Goal: Transaction & Acquisition: Book appointment/travel/reservation

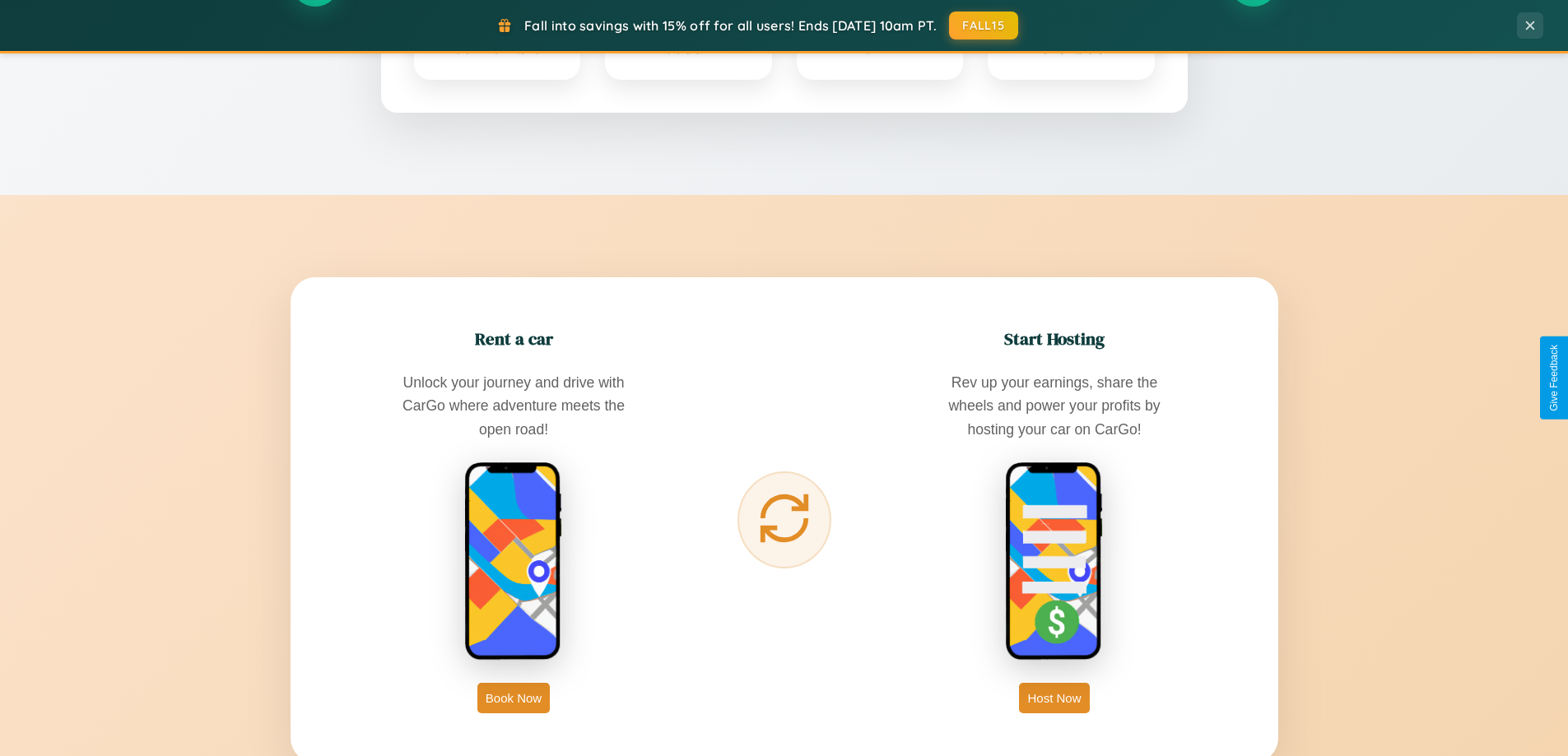
scroll to position [3166, 0]
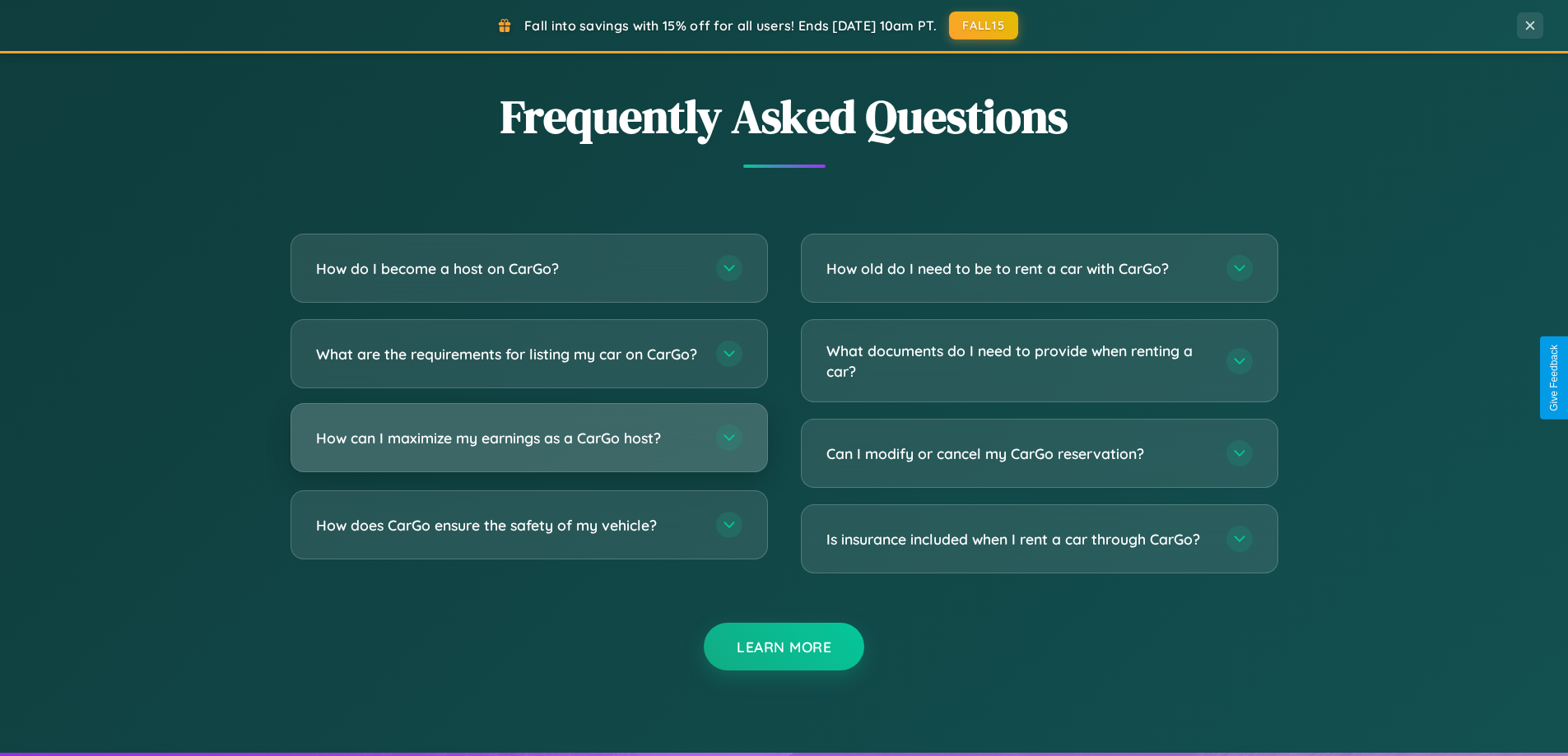
click at [529, 448] on h3 "How can I maximize my earnings as a CarGo host?" at bounding box center [508, 438] width 384 height 20
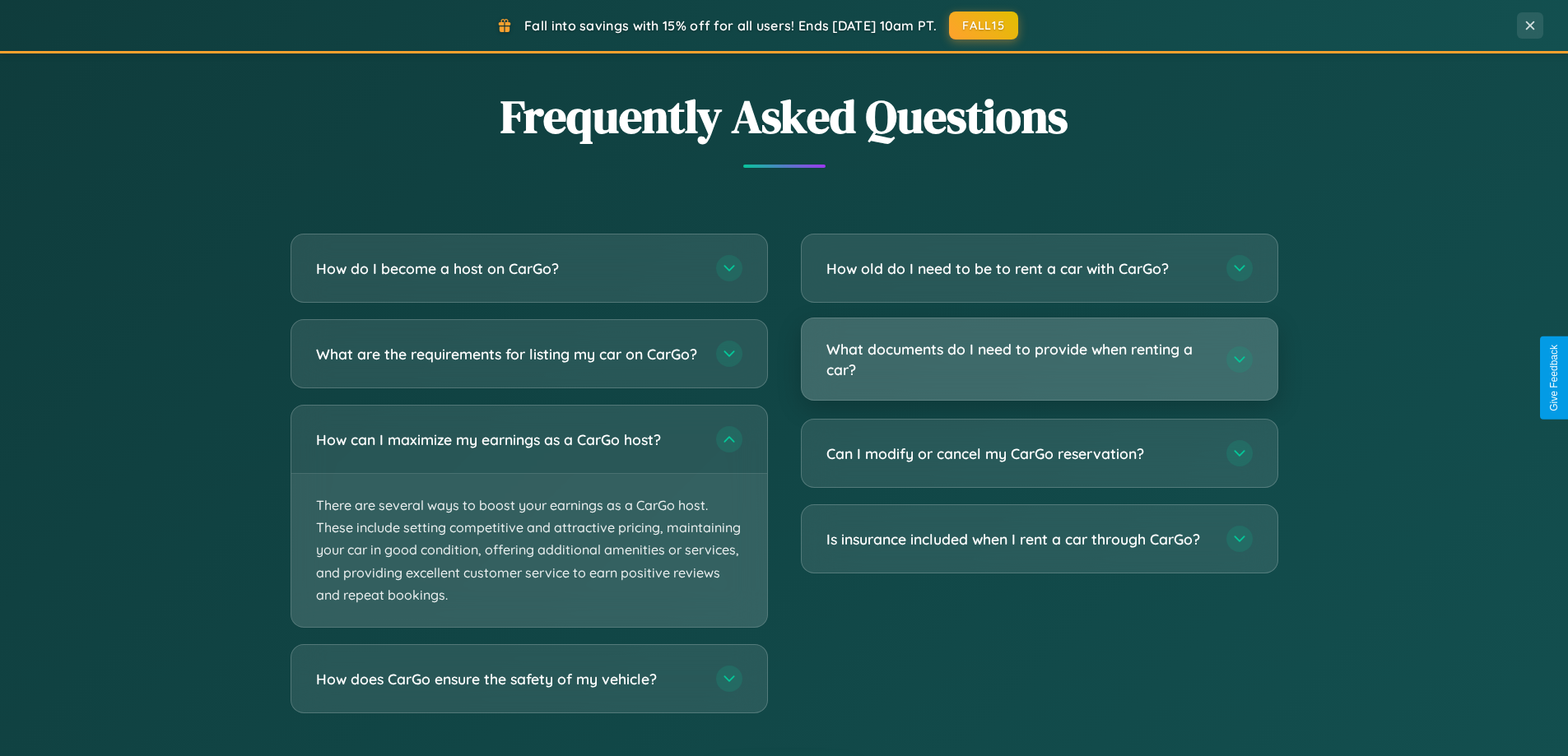
click at [1039, 360] on h3 "What documents do I need to provide when renting a car?" at bounding box center [1018, 359] width 384 height 40
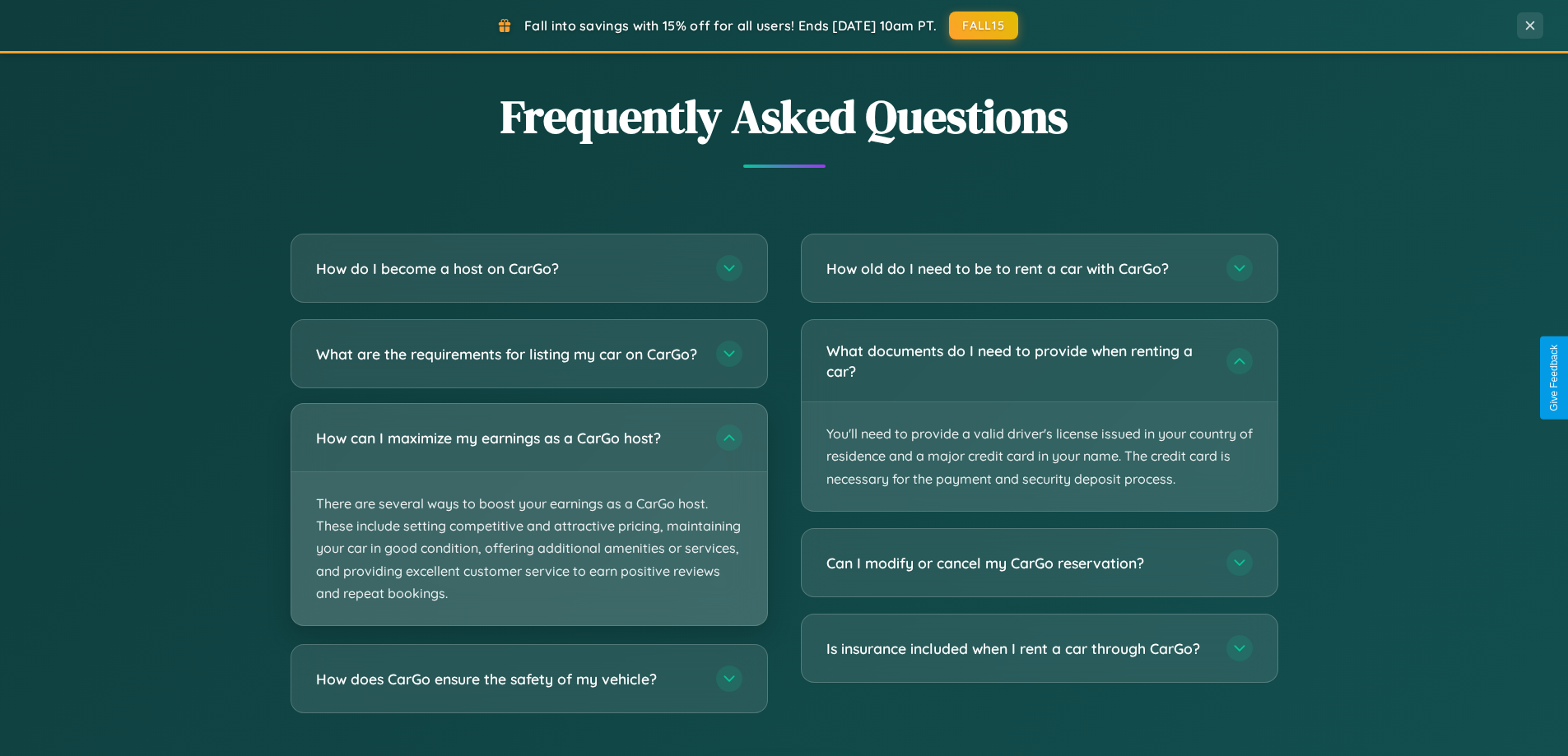
click at [529, 530] on p "There are several ways to boost your earnings as a CarGo host. These include se…" at bounding box center [529, 549] width 476 height 153
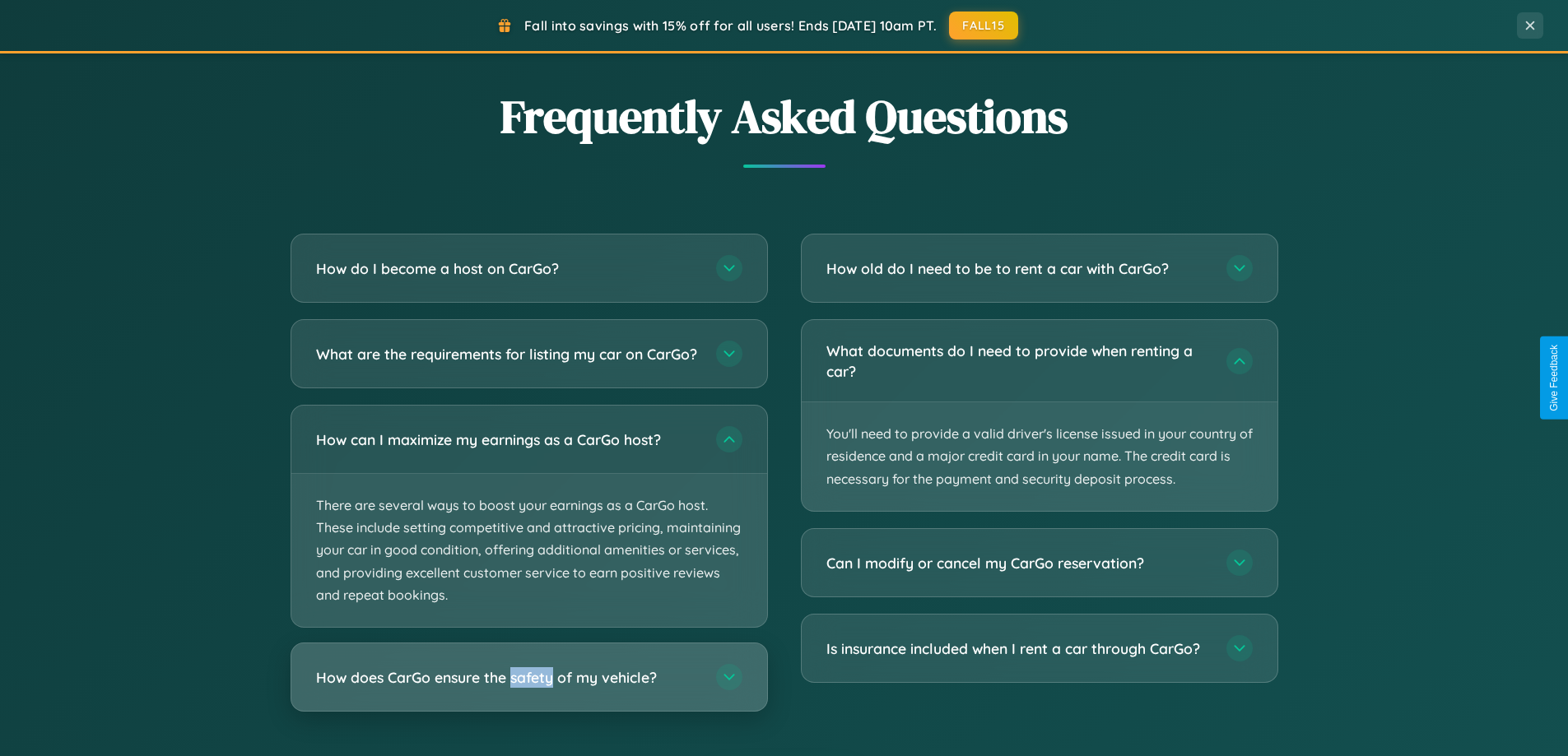
click at [529, 688] on h3 "How does CarGo ensure the safety of my vehicle?" at bounding box center [508, 678] width 384 height 20
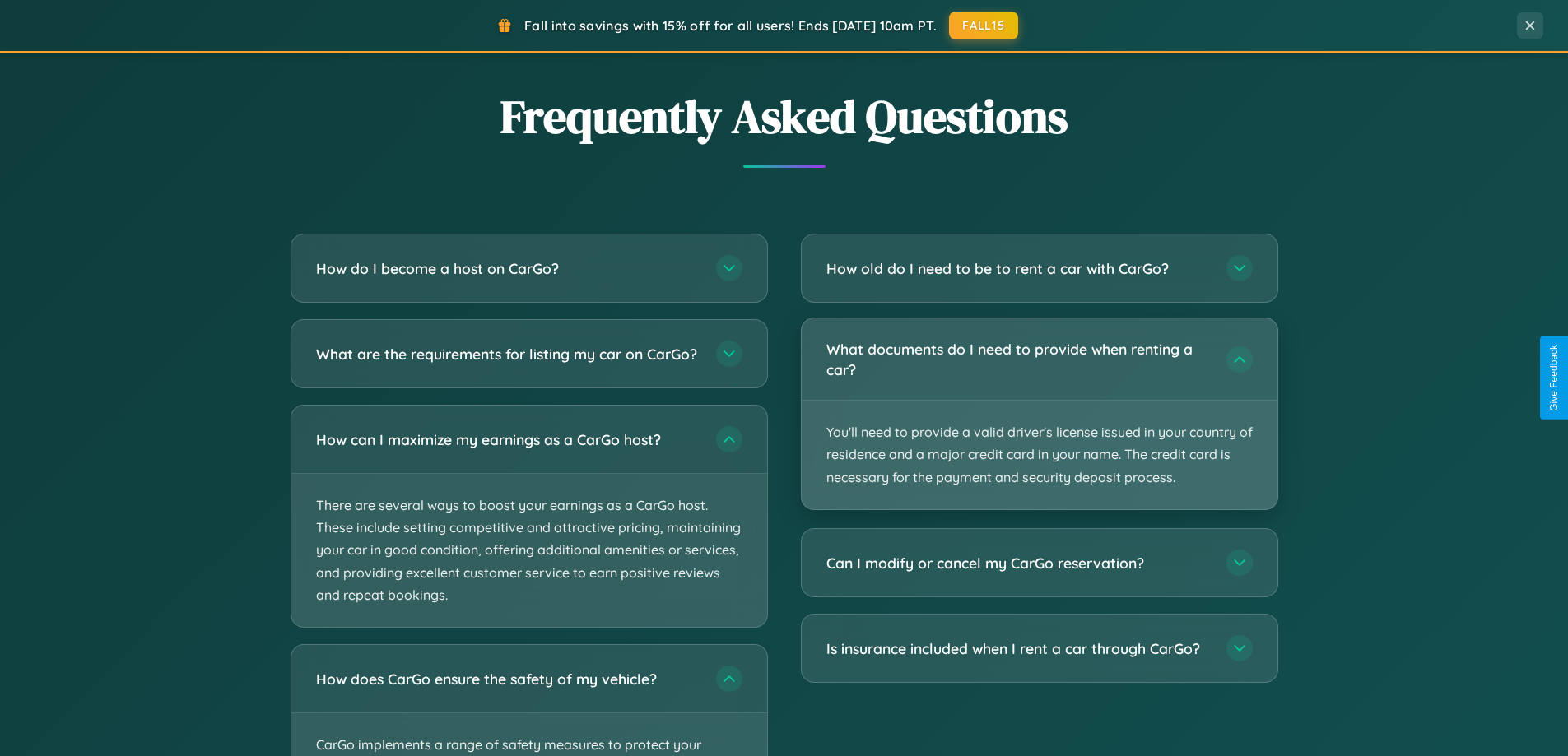
click at [1039, 414] on p "You'll need to provide a valid driver's license issued in your country of resid…" at bounding box center [1039, 454] width 476 height 108
click at [1039, 413] on p "You'll need to provide a valid driver's license issued in your country of resid…" at bounding box center [1039, 454] width 476 height 108
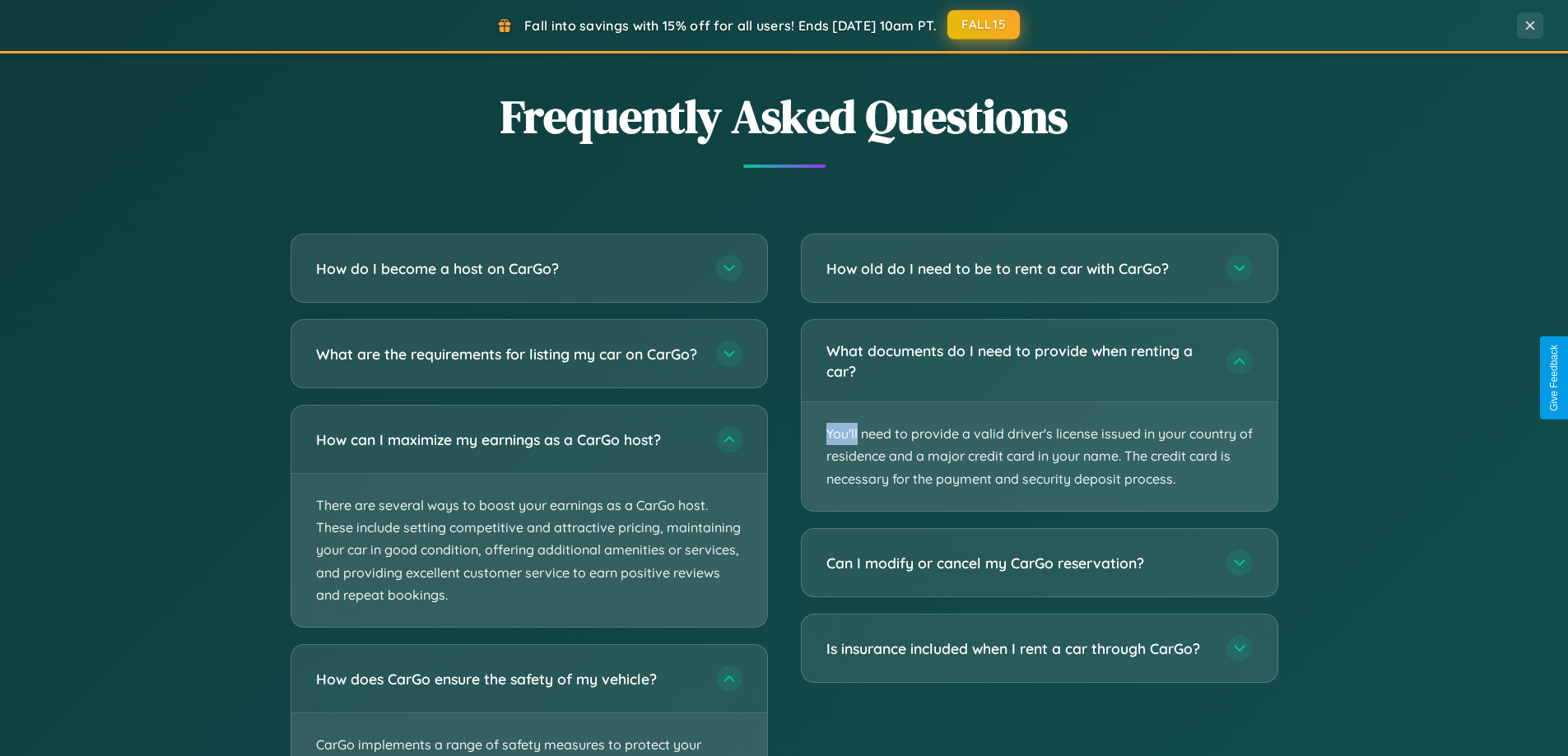
click at [985, 25] on button "FALL15" at bounding box center [983, 25] width 72 height 30
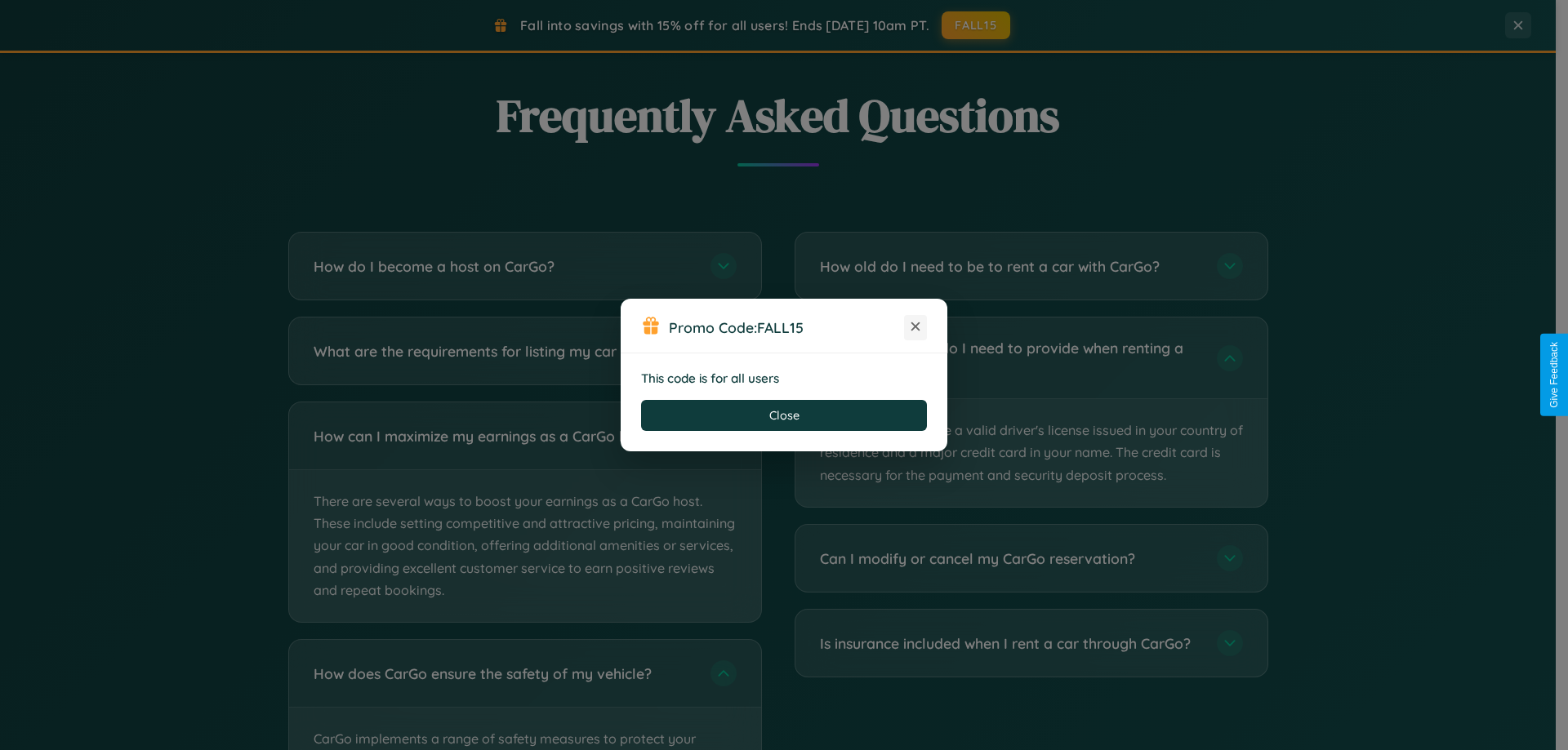
click at [915, 327] on icon at bounding box center [915, 326] width 16 height 16
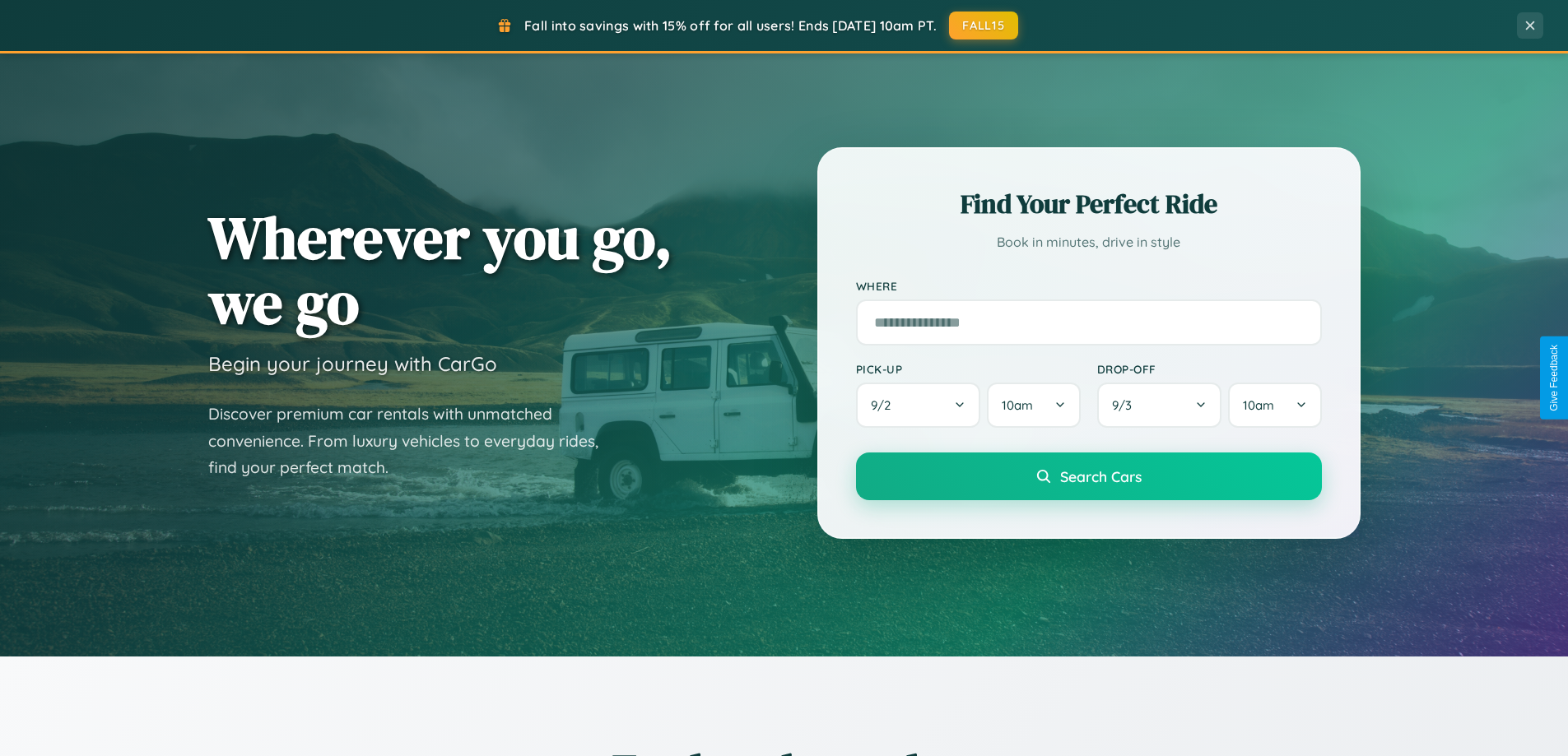
scroll to position [49, 0]
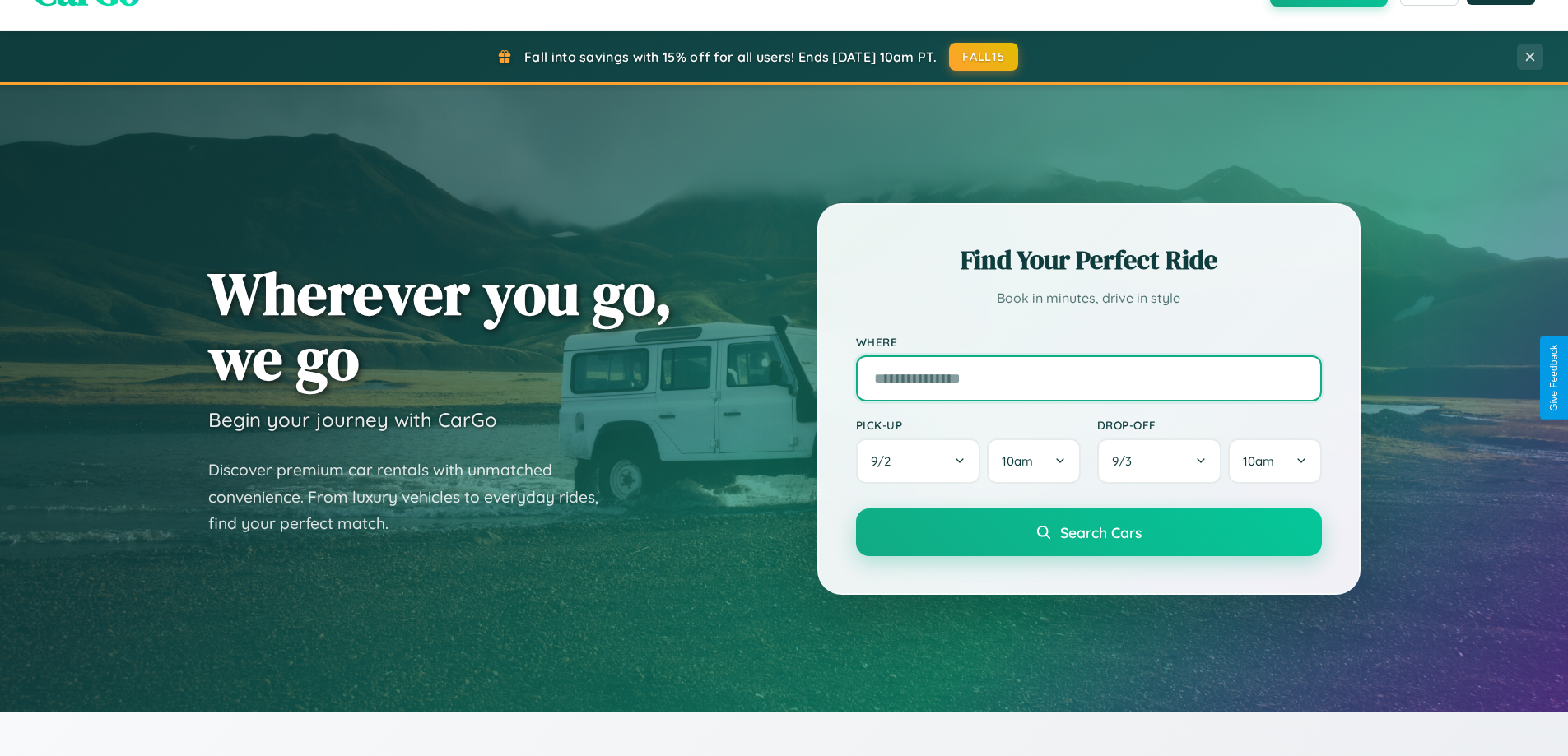
click at [1088, 378] on input "text" at bounding box center [1089, 378] width 466 height 46
type input "**********"
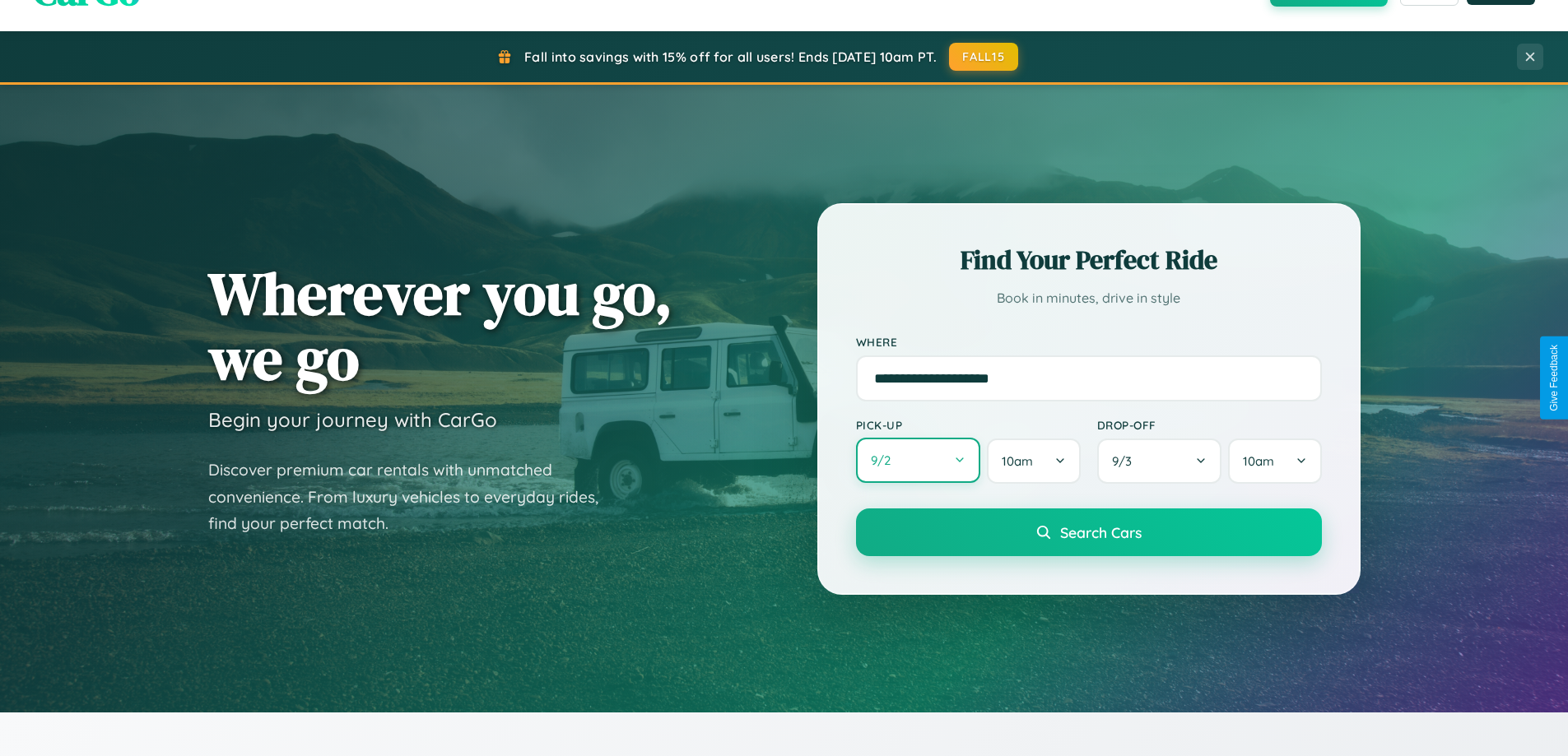
click at [917, 461] on button "9 / 2" at bounding box center [918, 460] width 125 height 45
select select "*"
select select "****"
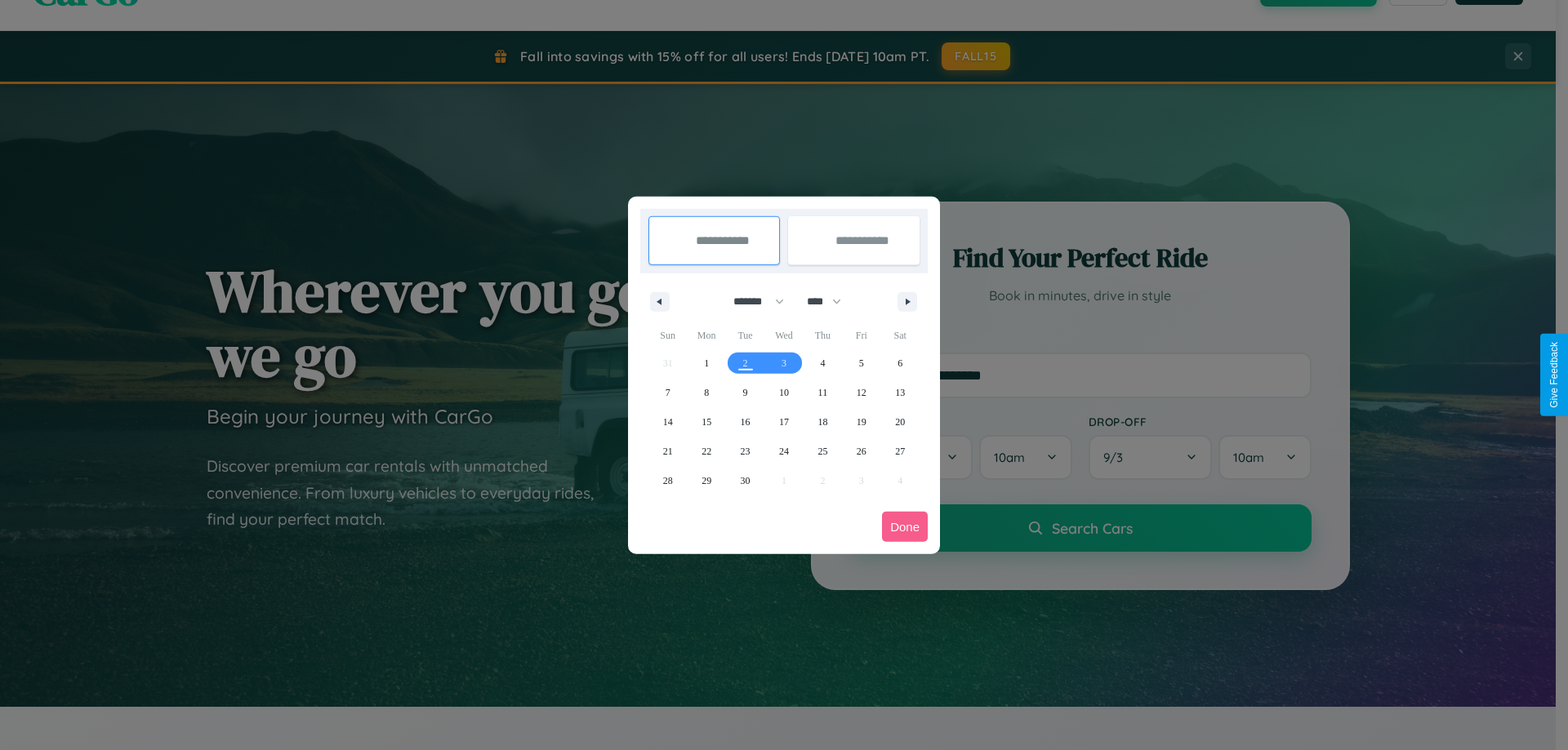
drag, startPoint x: 751, startPoint y: 301, endPoint x: 784, endPoint y: 327, distance: 42.0
click at [751, 301] on select "******* ******** ***** ***** *** **** **** ****** ********* ******* ******** **…" at bounding box center [755, 302] width 69 height 27
select select "*"
click at [900, 451] on span "25" at bounding box center [900, 451] width 10 height 30
type input "**********"
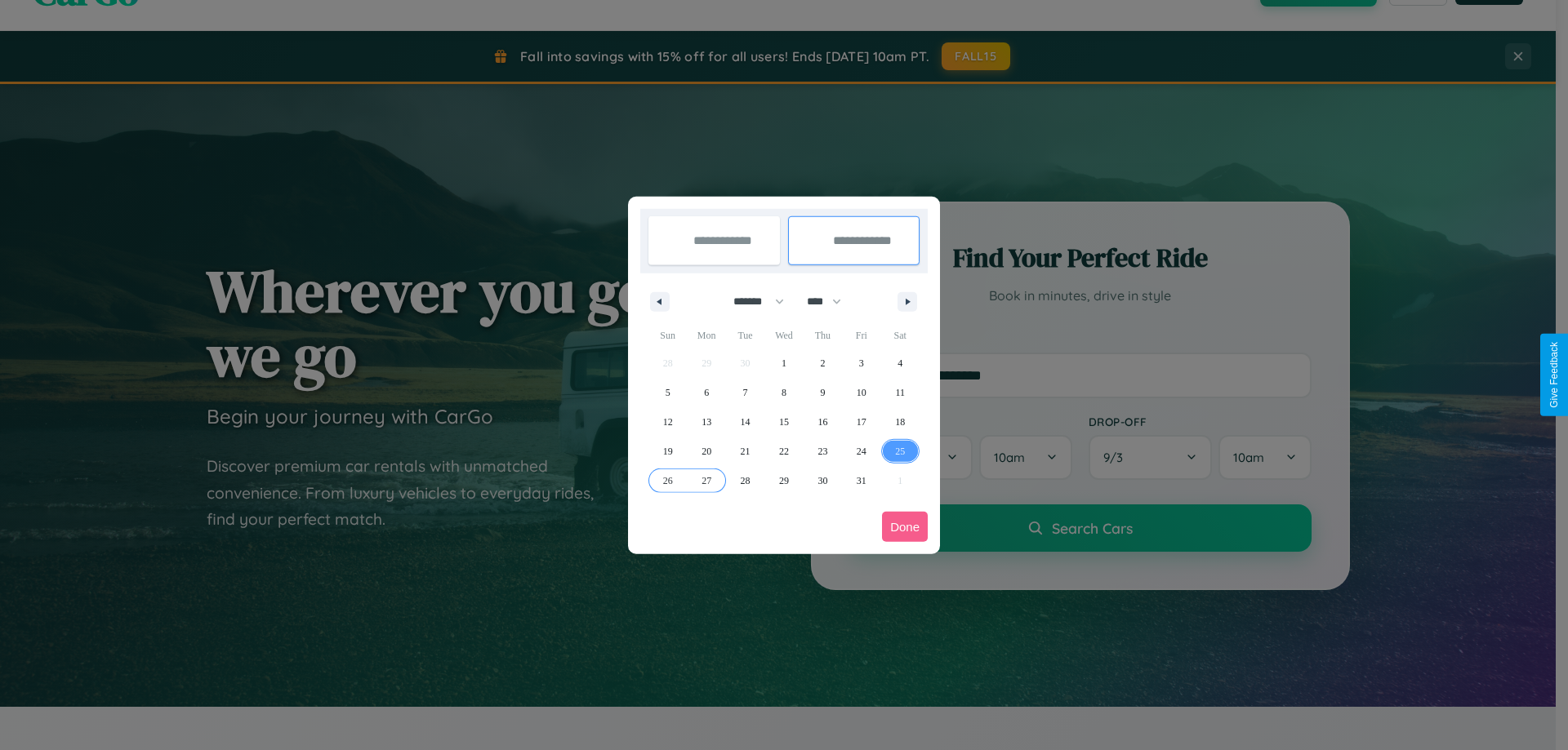
click at [706, 480] on span "27" at bounding box center [706, 480] width 10 height 30
type input "**********"
click at [905, 527] on button "Done" at bounding box center [905, 527] width 46 height 30
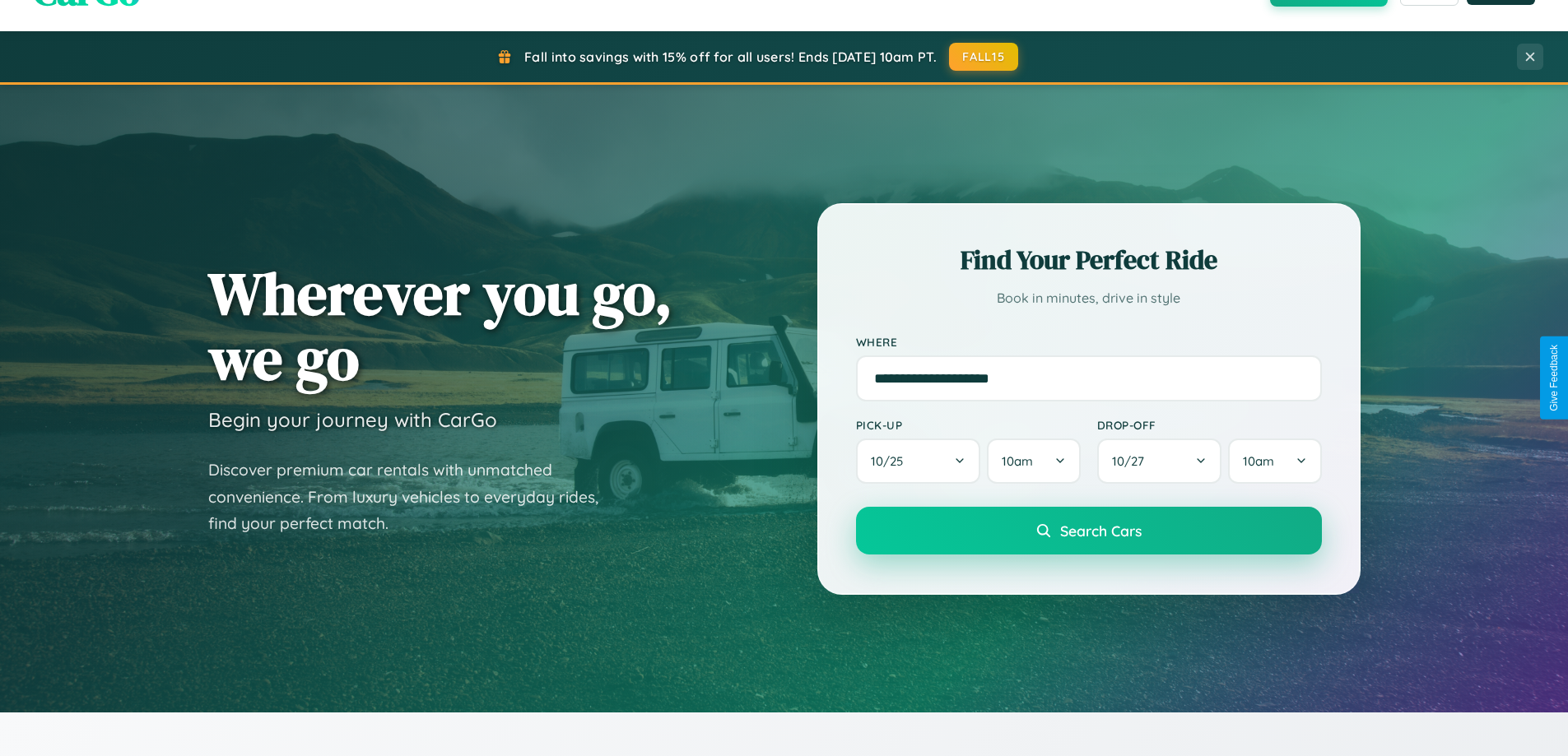
click at [1088, 531] on span "Search Cars" at bounding box center [1101, 530] width 82 height 18
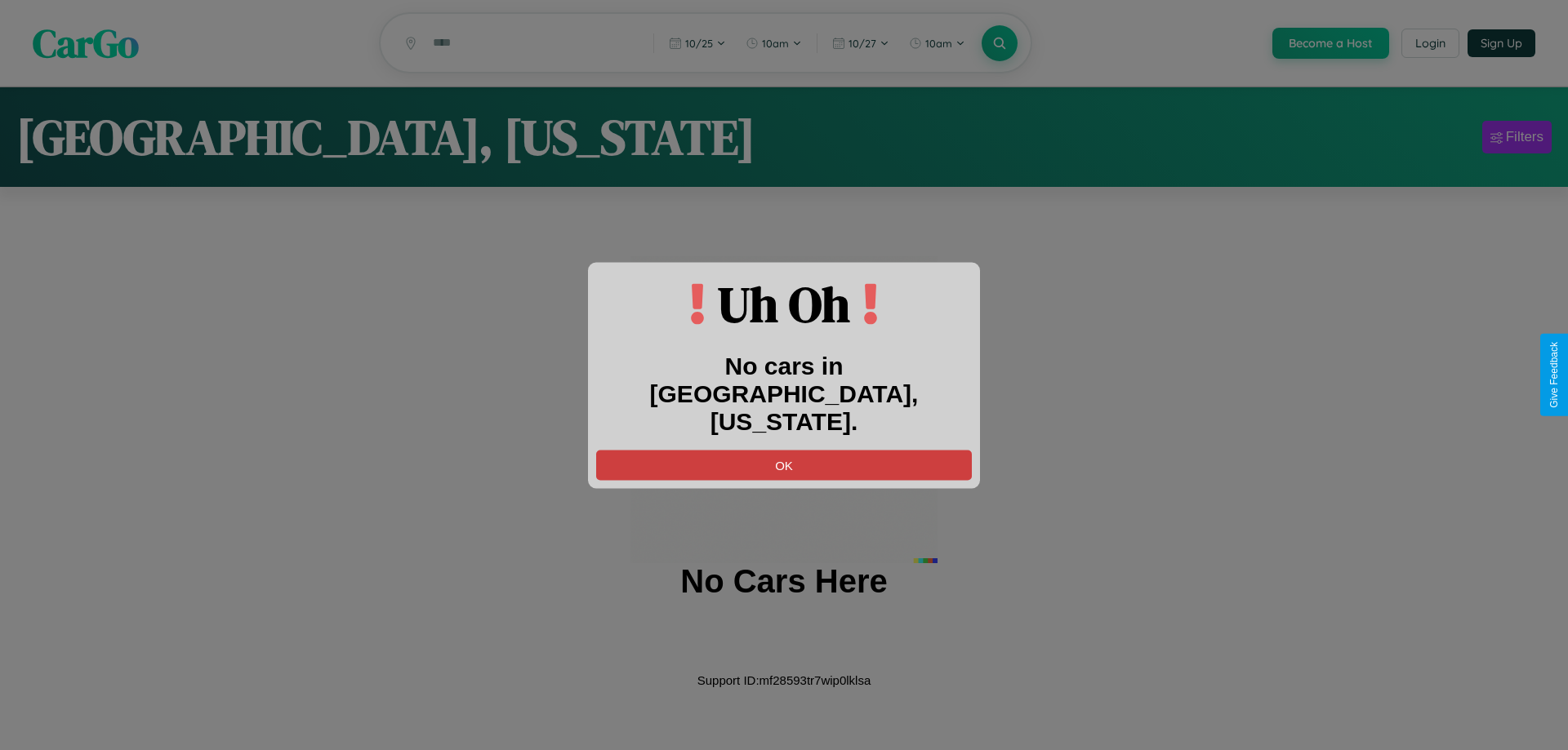
click at [784, 451] on button "OK" at bounding box center [784, 465] width 376 height 30
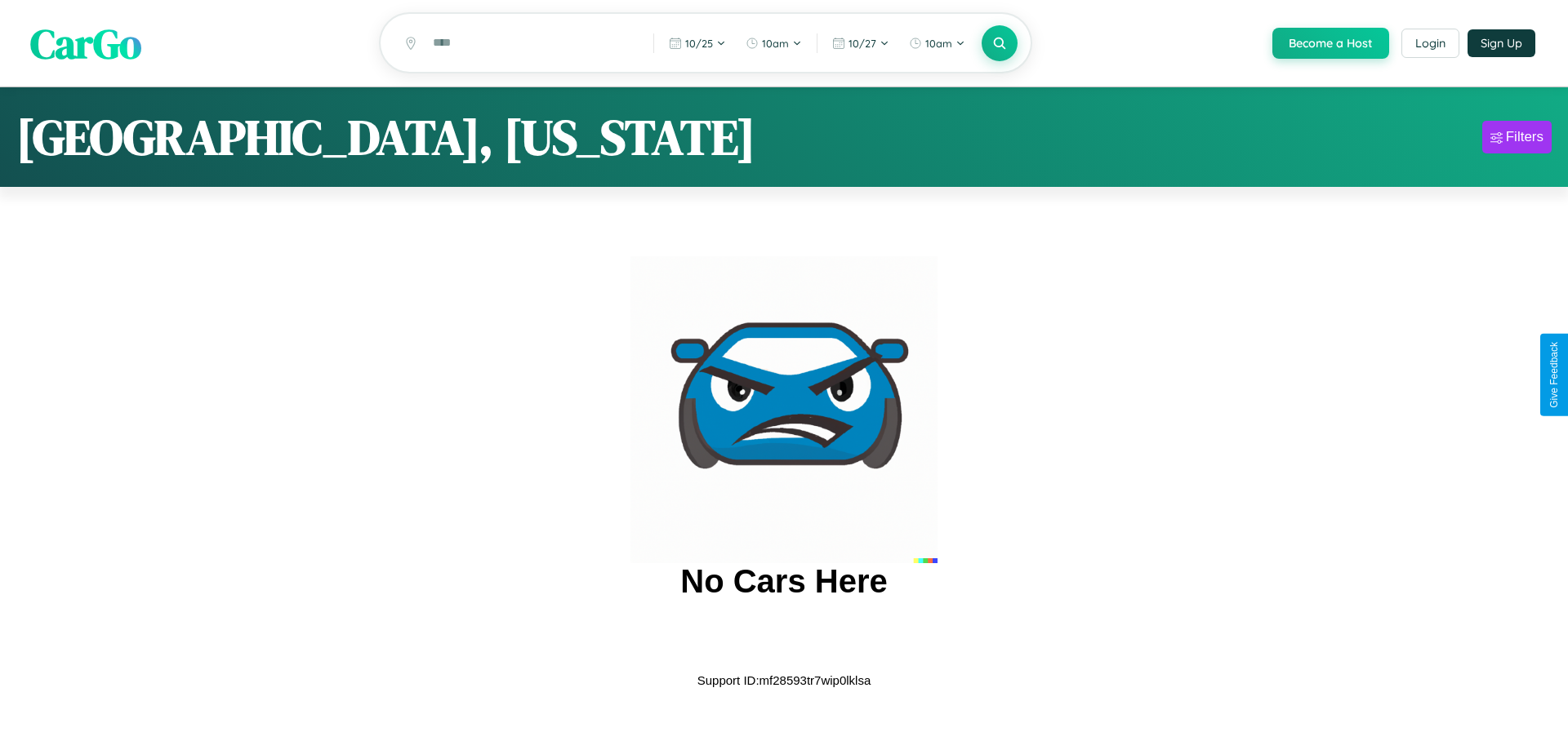
click at [85, 44] on span "CarGo" at bounding box center [85, 42] width 111 height 57
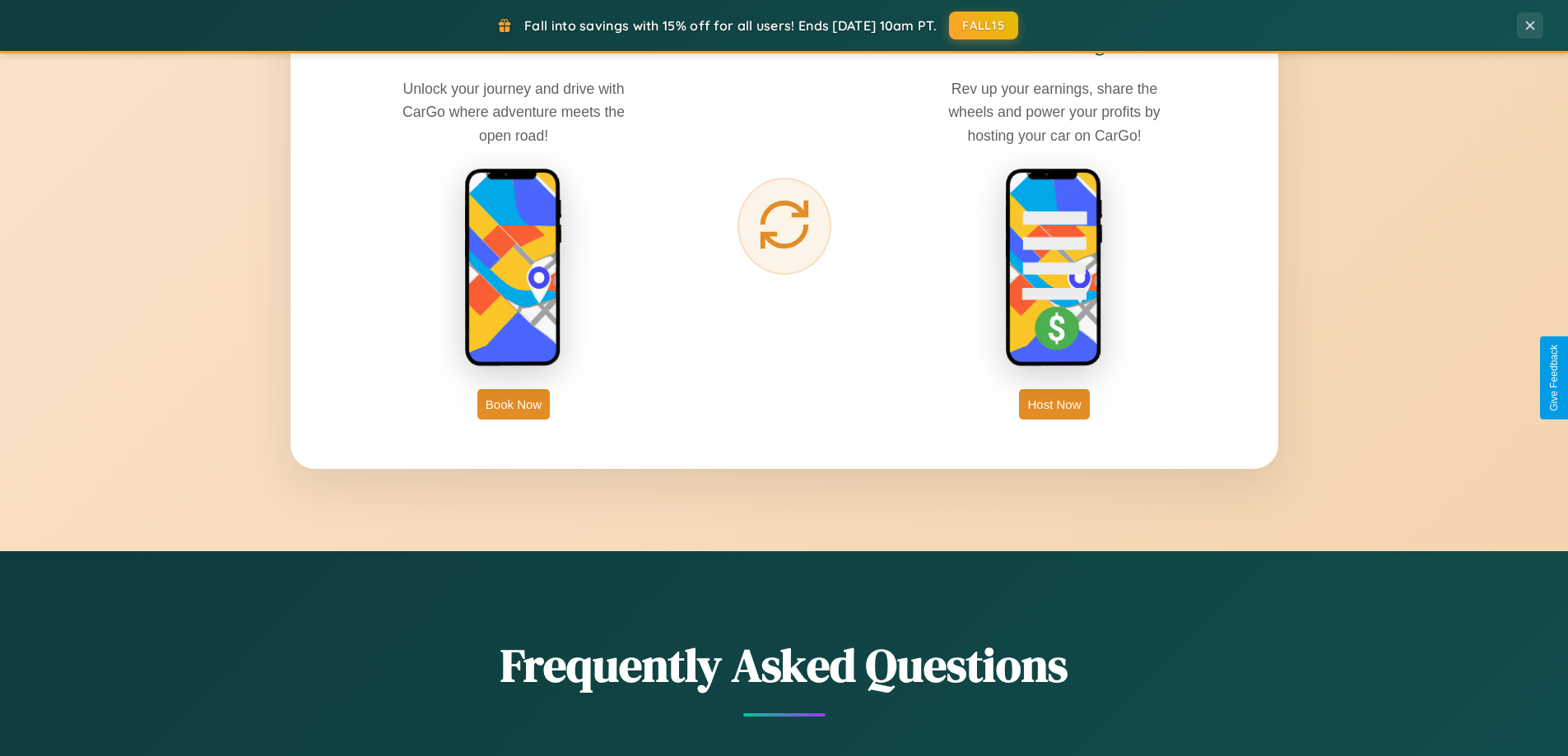
scroll to position [2644, 0]
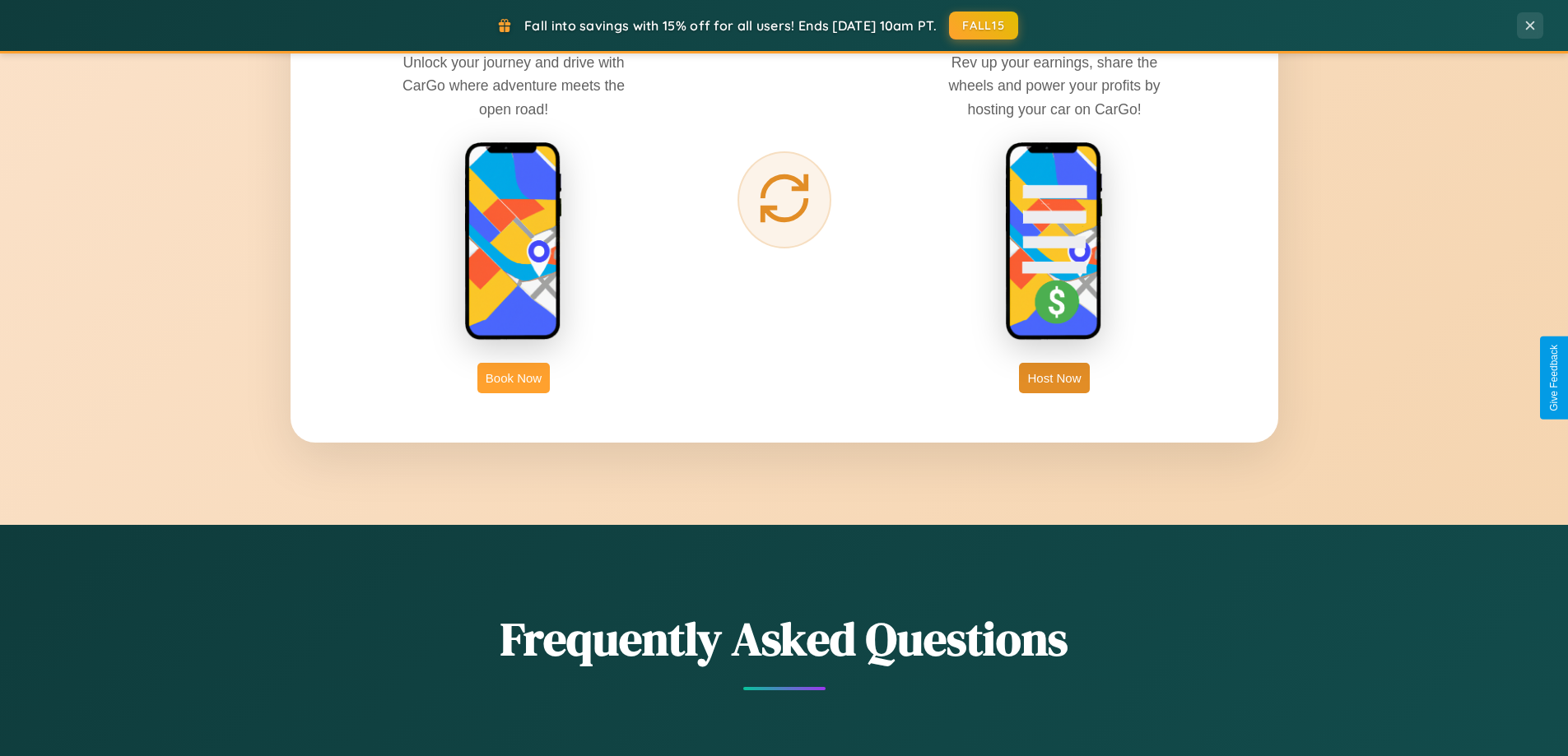
click at [513, 378] on button "Book Now" at bounding box center [513, 378] width 72 height 31
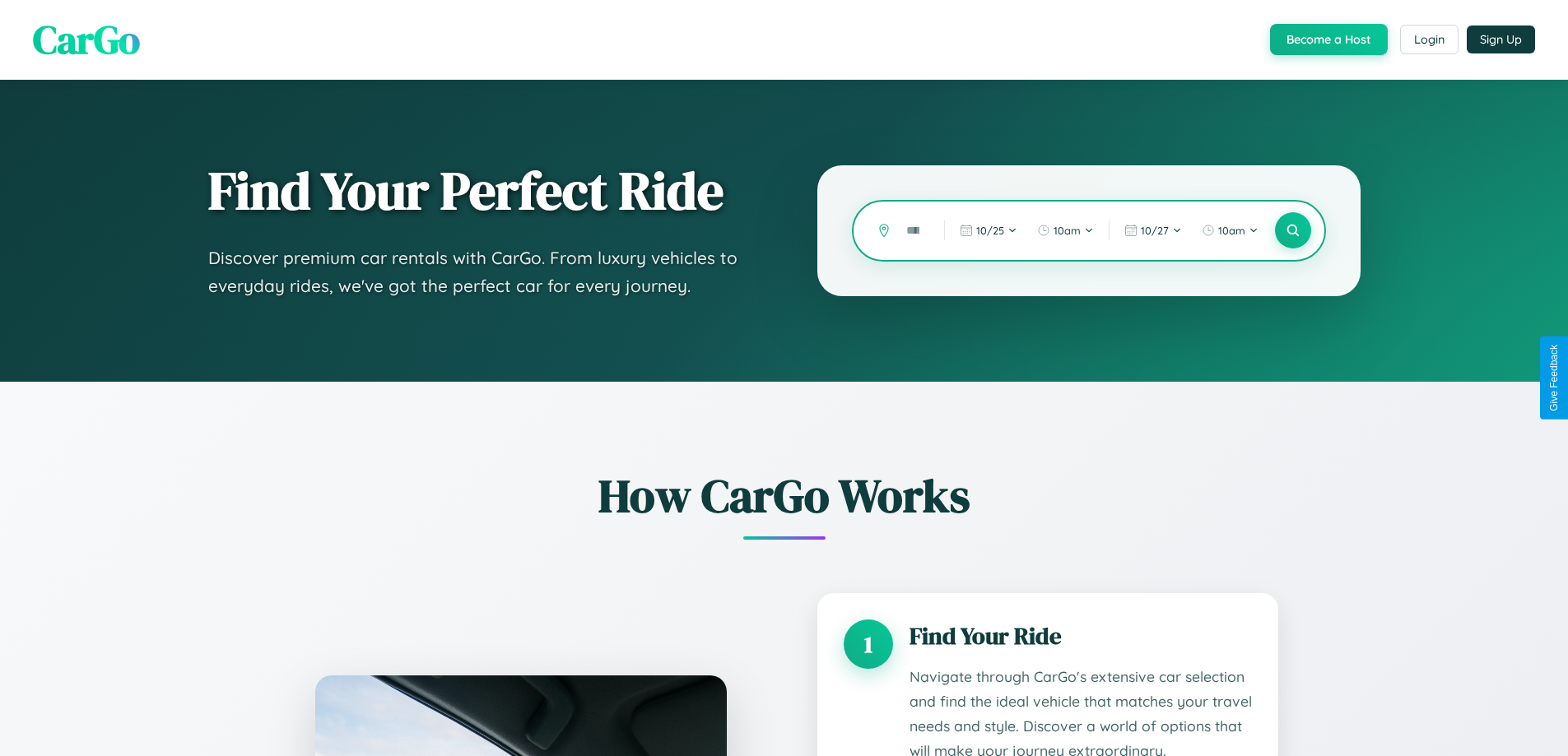
click at [914, 230] on input "text" at bounding box center [912, 231] width 30 height 29
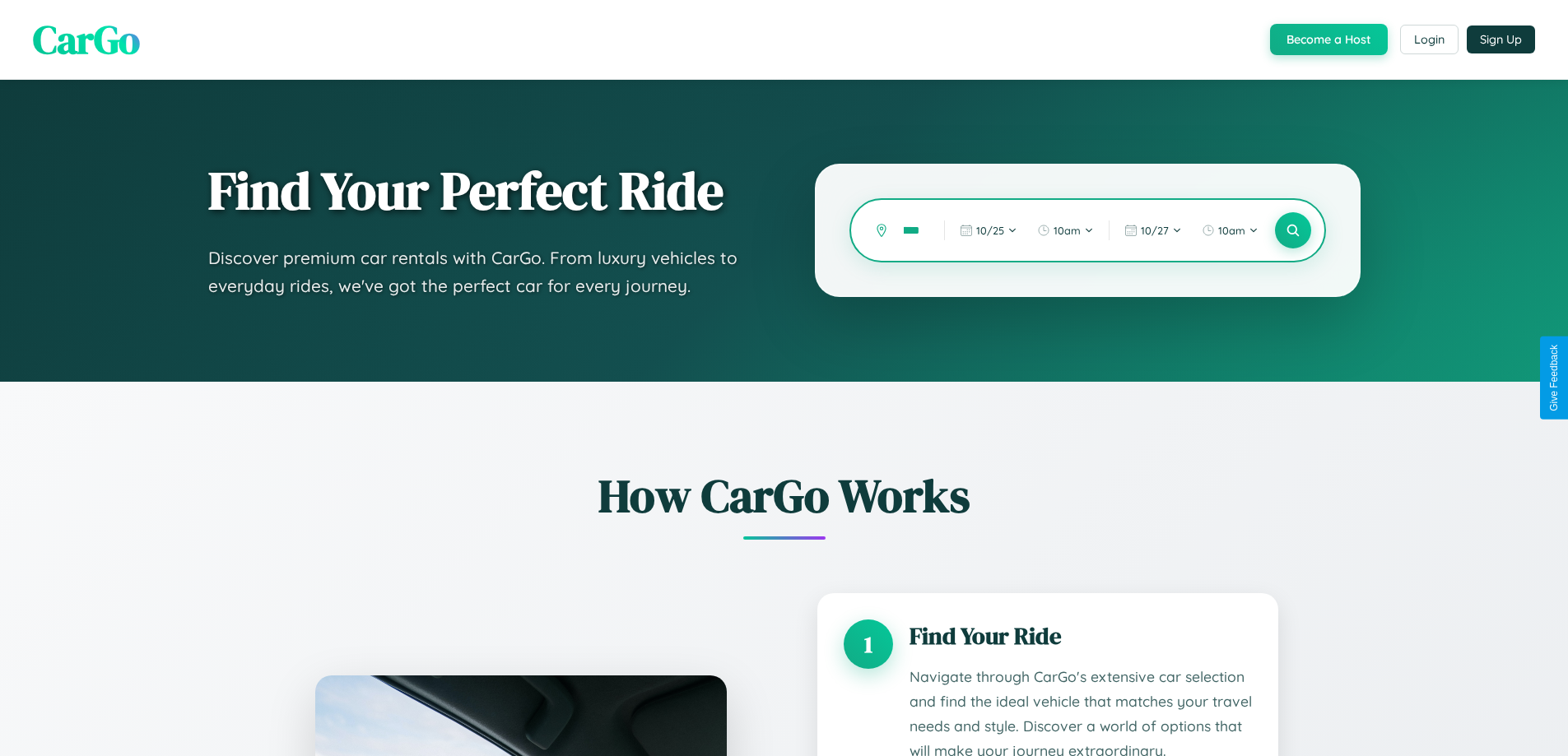
scroll to position [0, 32]
type input "*******"
click at [1293, 230] on icon at bounding box center [1293, 231] width 15 height 15
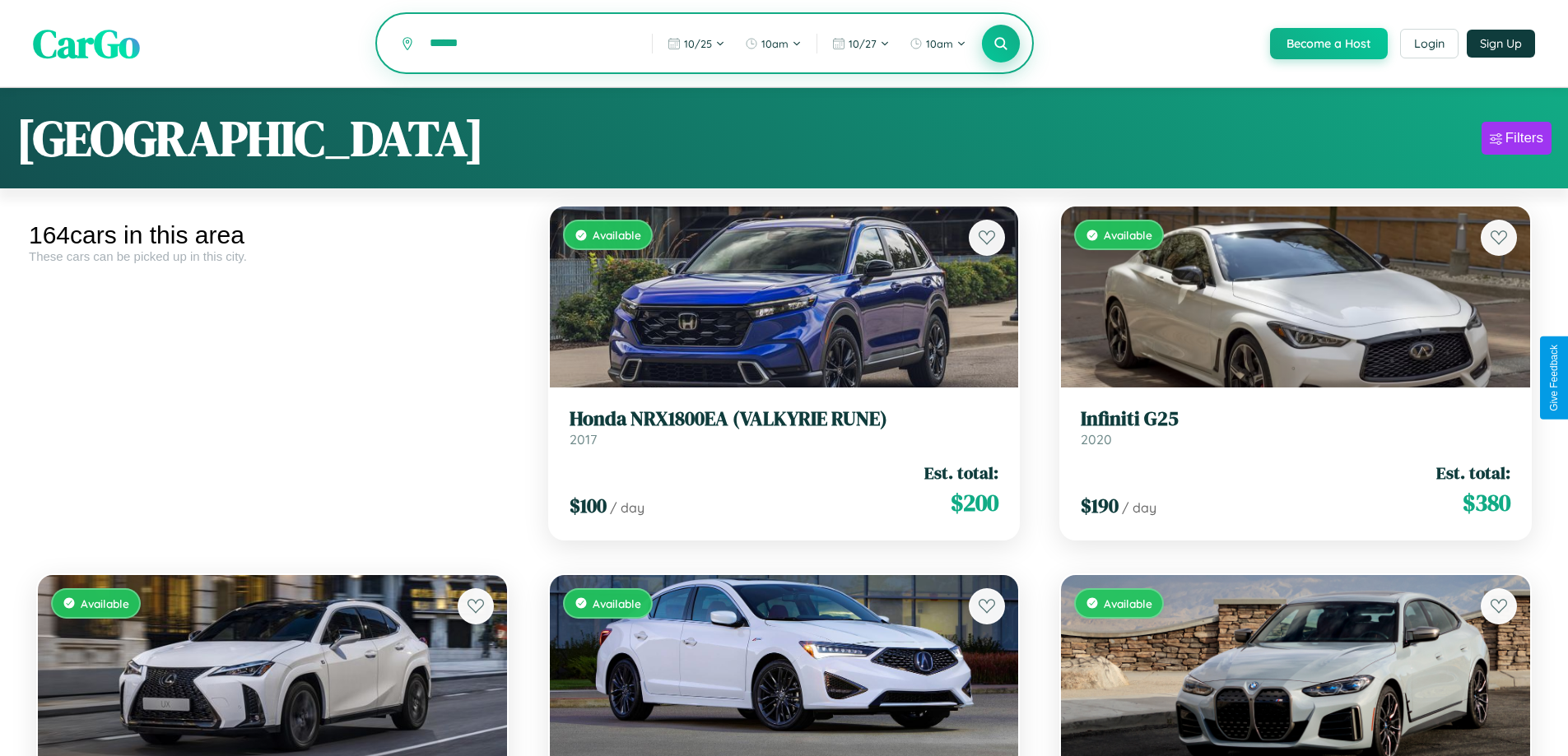
type input "******"
click at [1000, 44] on icon at bounding box center [1001, 43] width 15 height 15
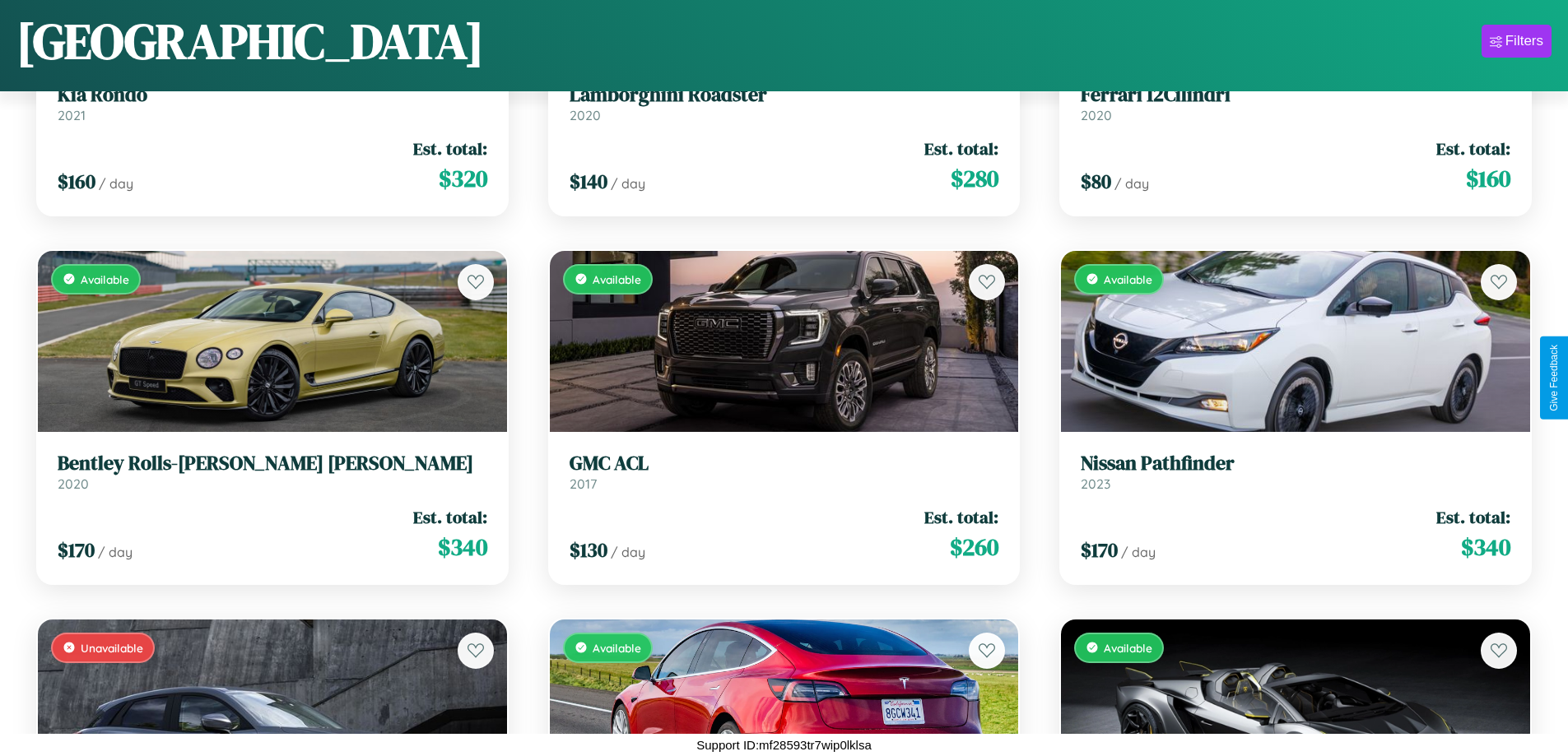
scroll to position [3916, 0]
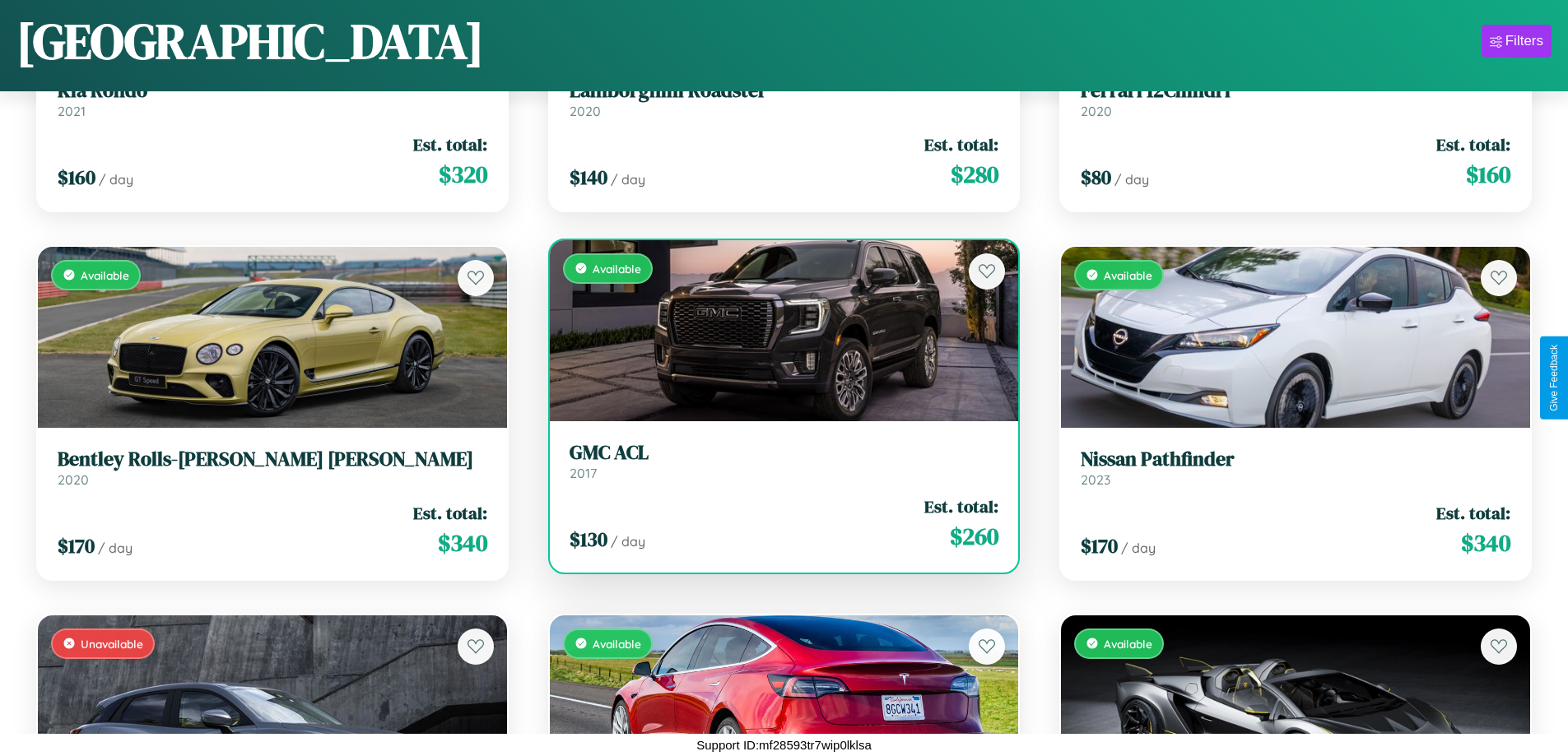
click at [777, 467] on link "GMC ACL 2017" at bounding box center [784, 460] width 430 height 40
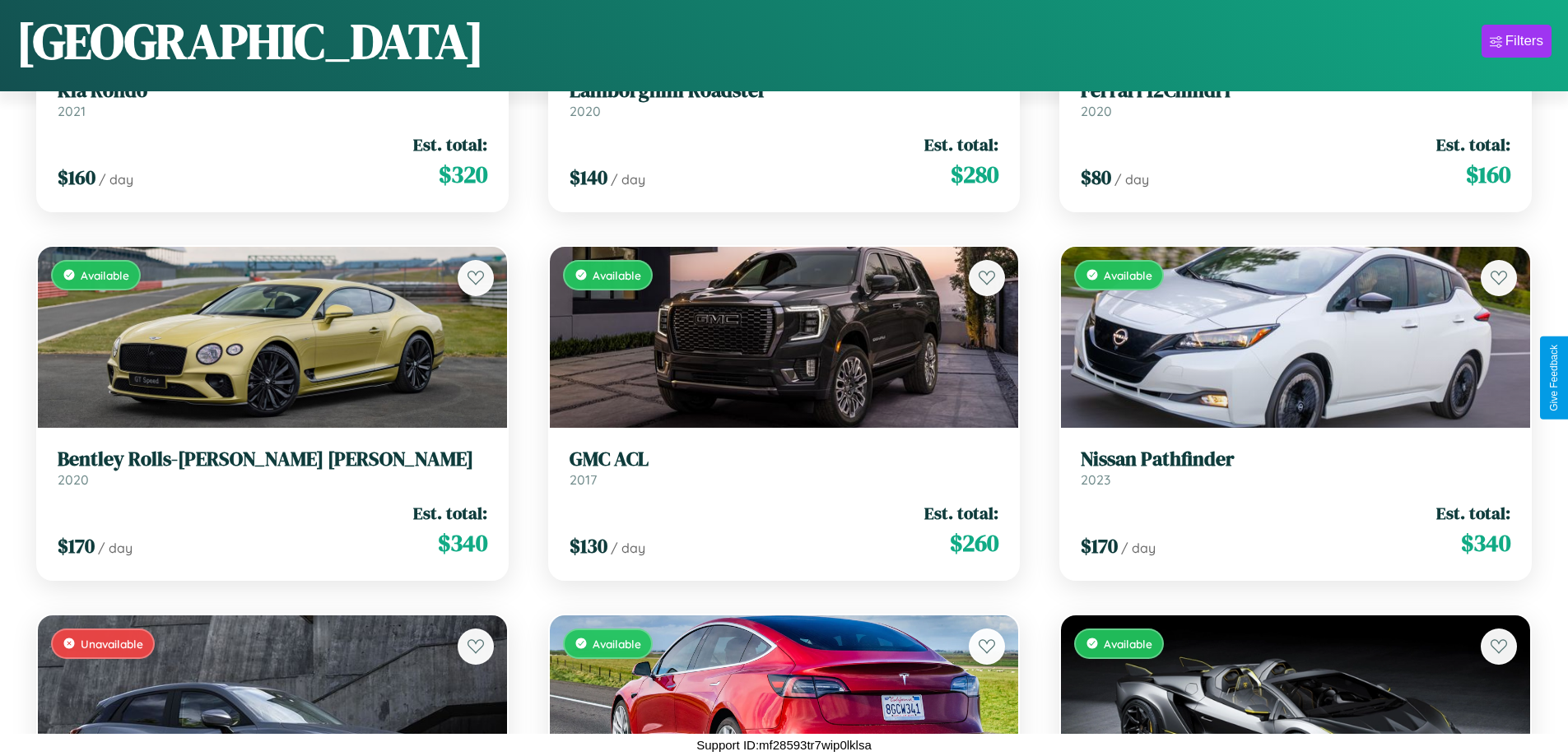
scroll to position [78, 0]
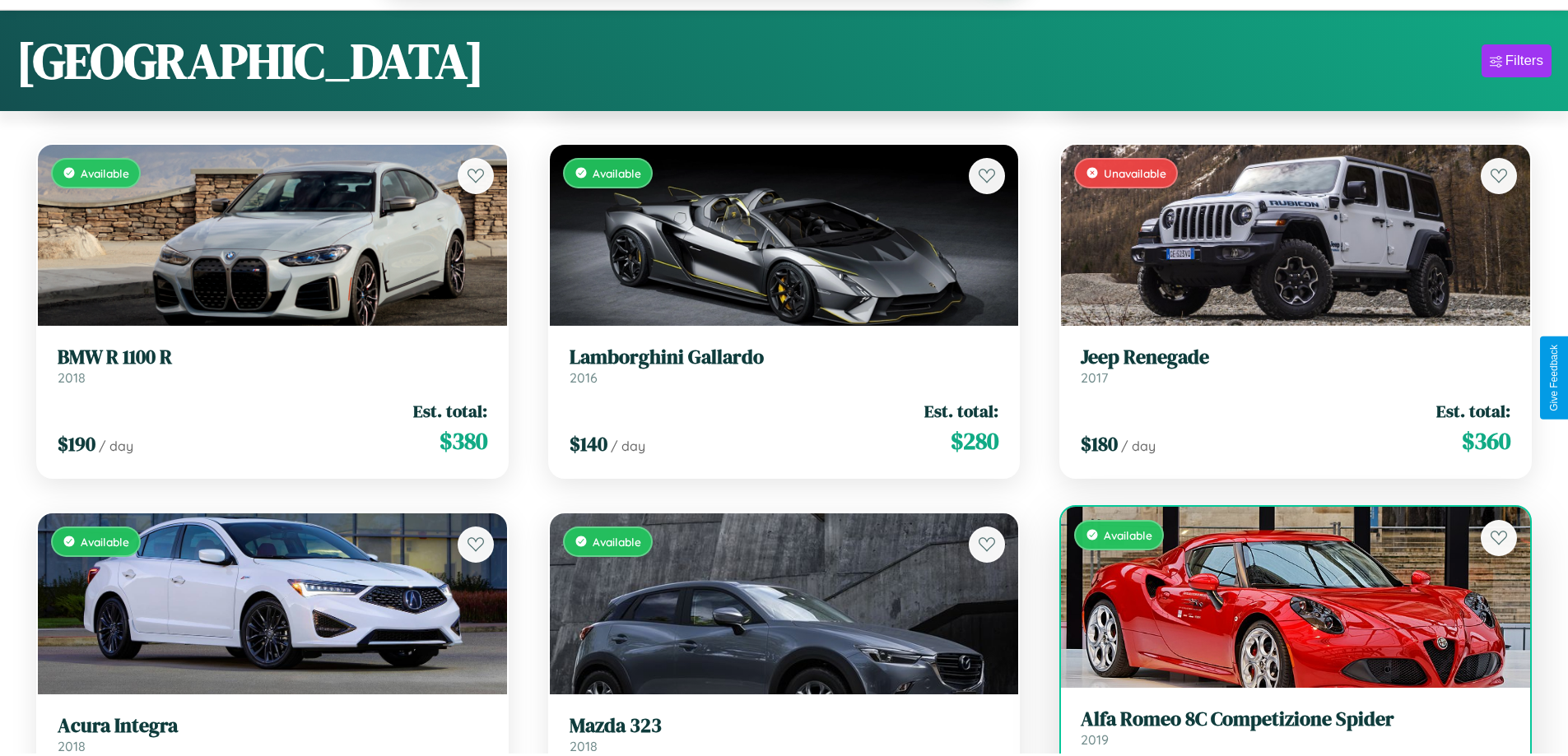
click at [1285, 736] on link "Alfa Romeo 8C Competizione Spider 2019" at bounding box center [1296, 727] width 430 height 40
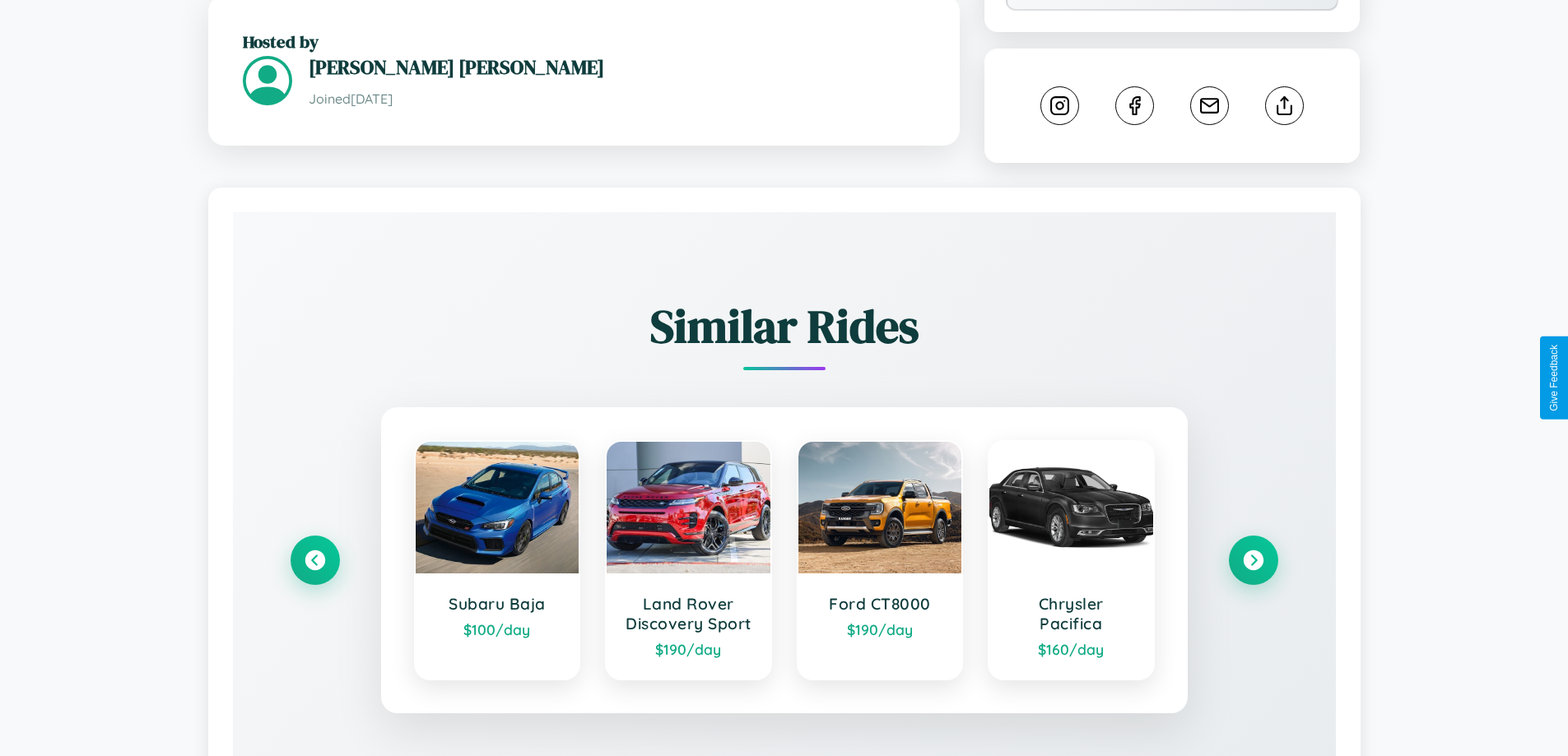
scroll to position [977, 0]
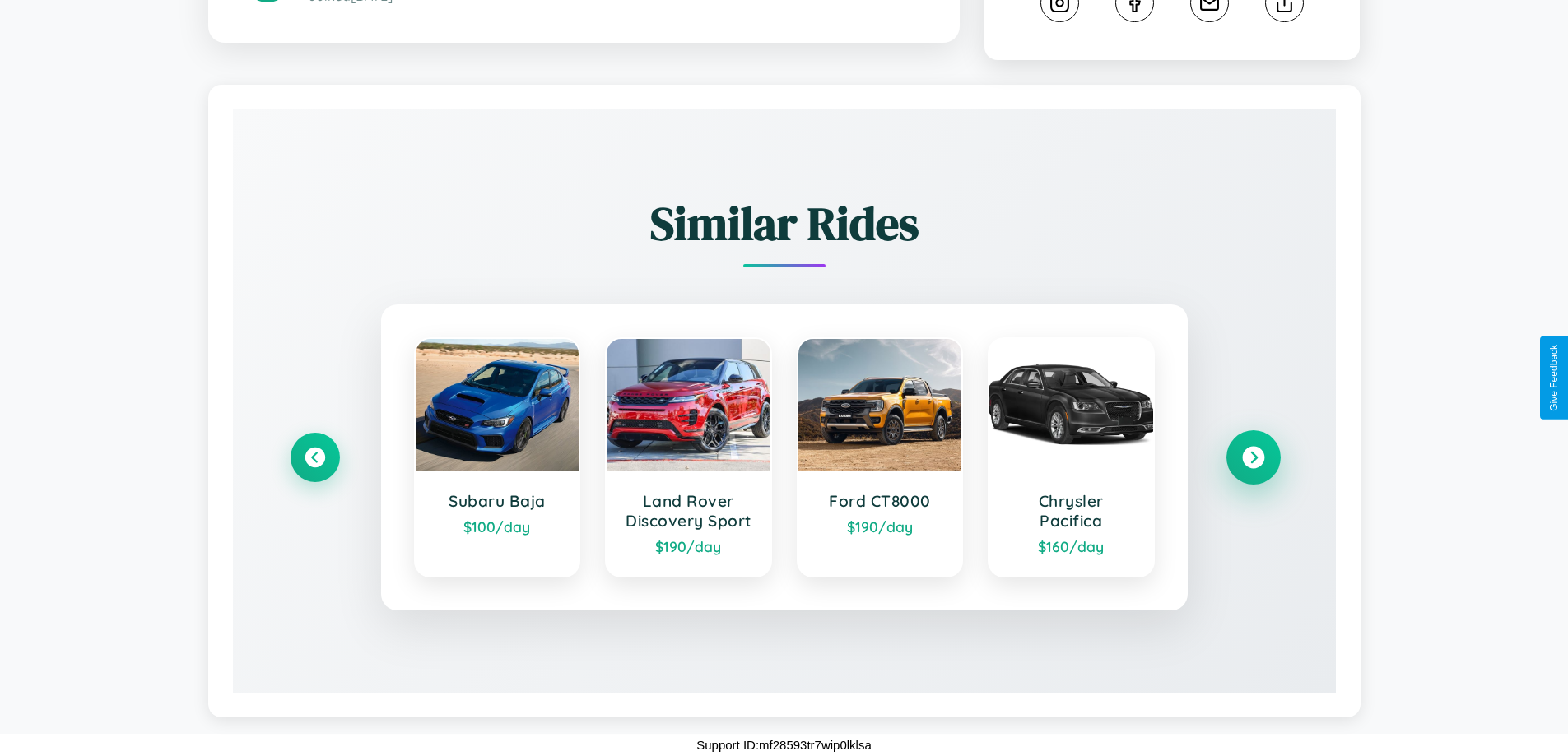
click at [1253, 457] on icon at bounding box center [1253, 458] width 22 height 22
